Goal: Find specific page/section: Find specific page/section

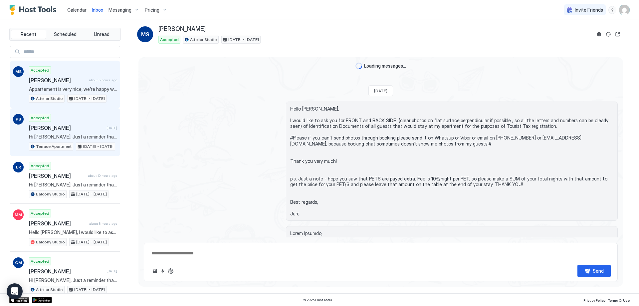
scroll to position [947, 0]
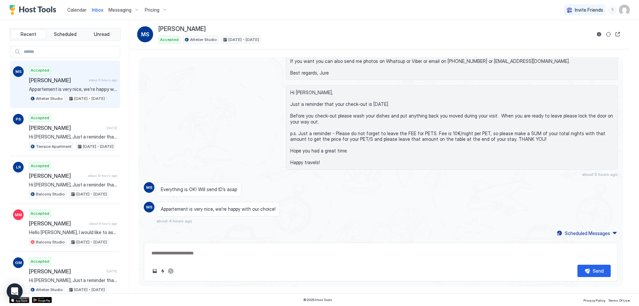
type textarea "*"
click at [81, 12] on span "Calendar" at bounding box center [76, 10] width 19 height 6
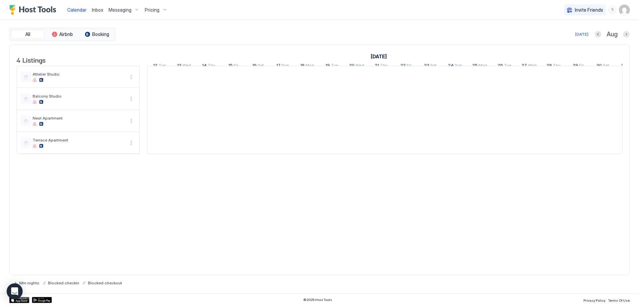
scroll to position [0, 370]
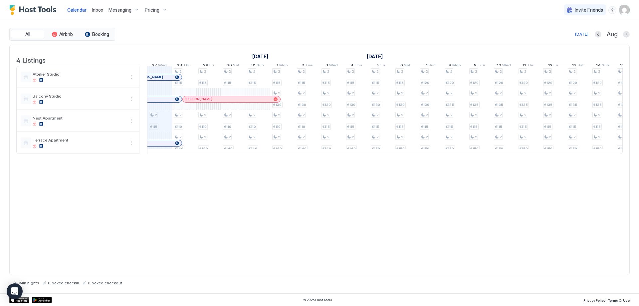
drag, startPoint x: 210, startPoint y: 169, endPoint x: 210, endPoint y: 165, distance: 3.7
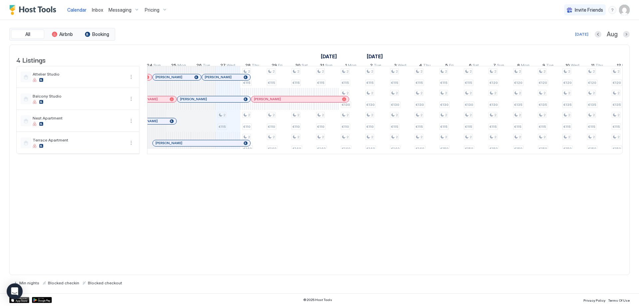
scroll to position [0, 0]
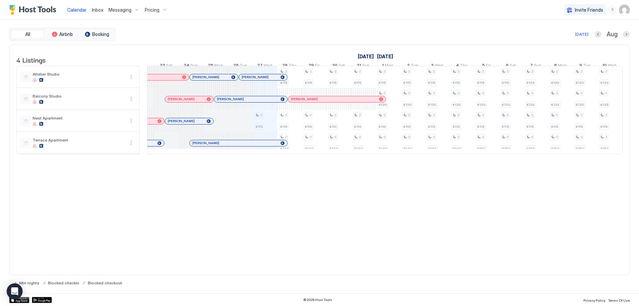
click at [263, 80] on div at bounding box center [262, 77] width 5 height 5
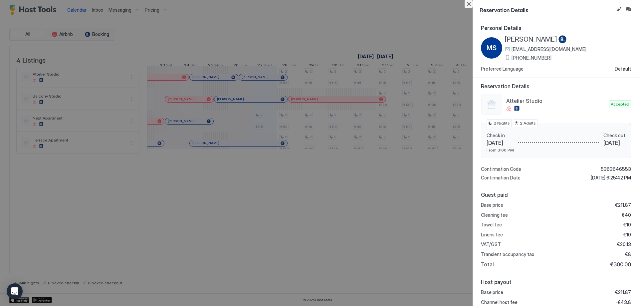
click at [467, 3] on button "Close" at bounding box center [469, 4] width 8 height 8
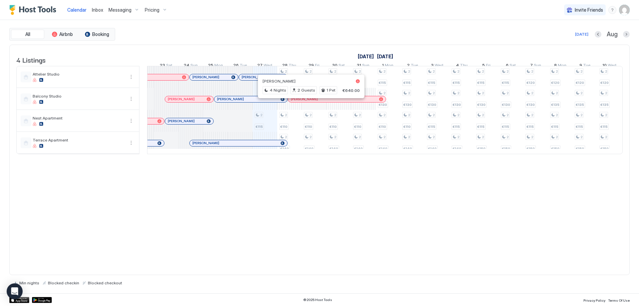
click at [311, 102] on div at bounding box center [310, 99] width 5 height 5
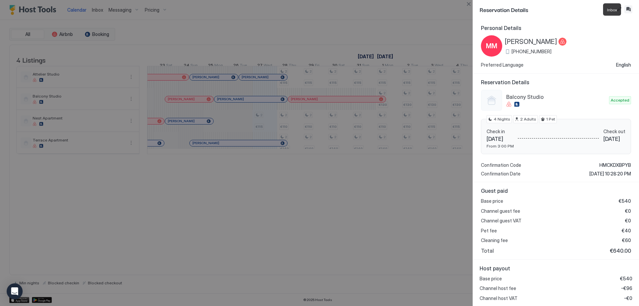
click at [628, 9] on button "Inbox" at bounding box center [628, 9] width 8 height 8
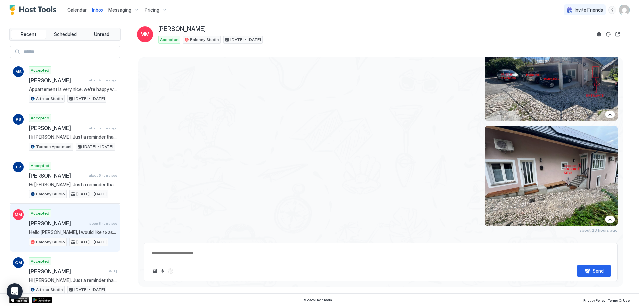
scroll to position [695, 0]
